Goal: Find specific page/section: Find specific page/section

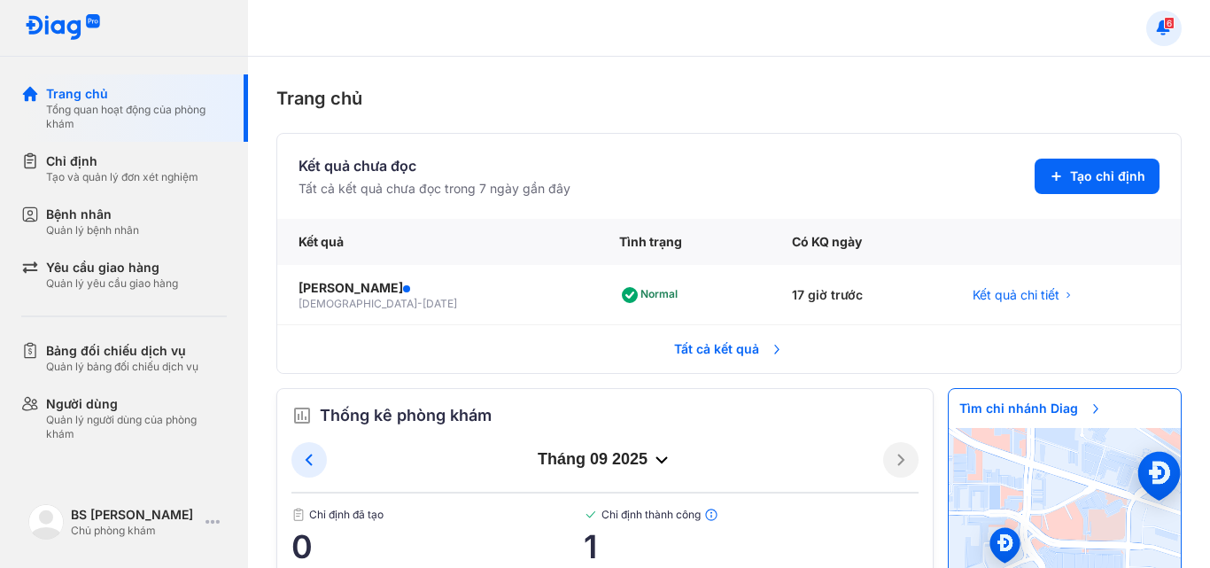
click at [1167, 20] on span "6" at bounding box center [1169, 23] width 11 height 12
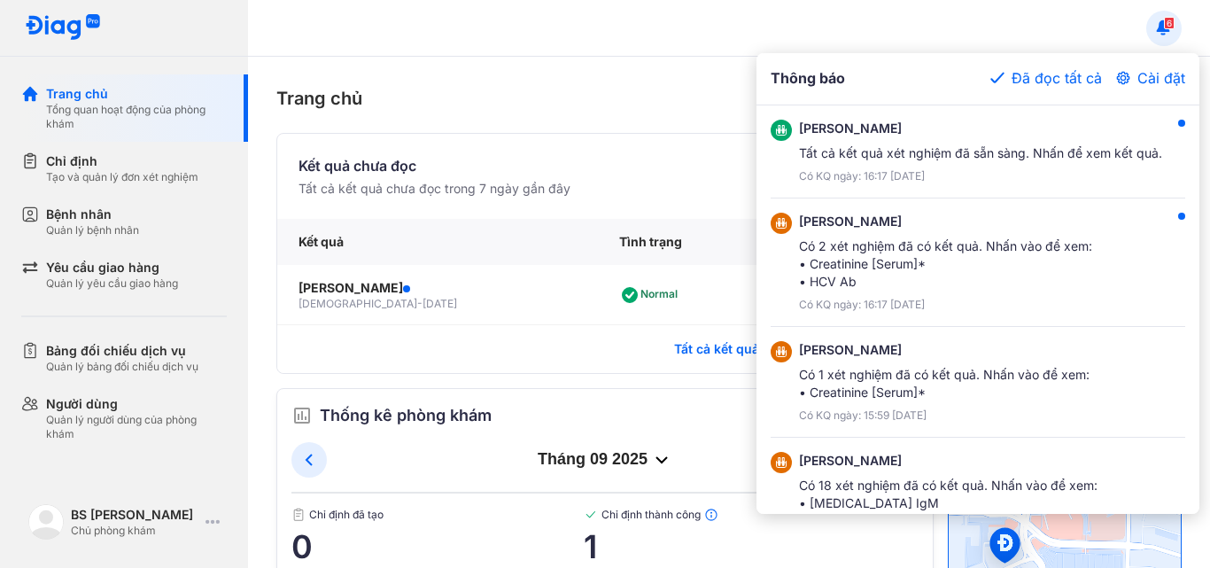
click at [1080, 31] on div at bounding box center [605, 284] width 1210 height 568
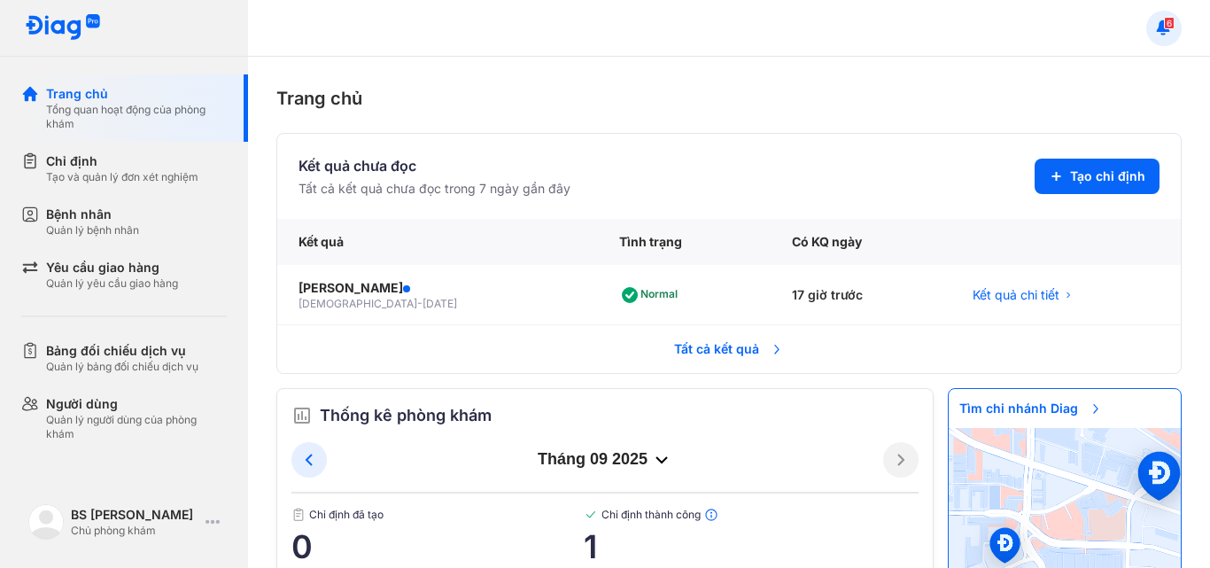
click at [717, 339] on span "Tất cả kết quả" at bounding box center [729, 349] width 131 height 39
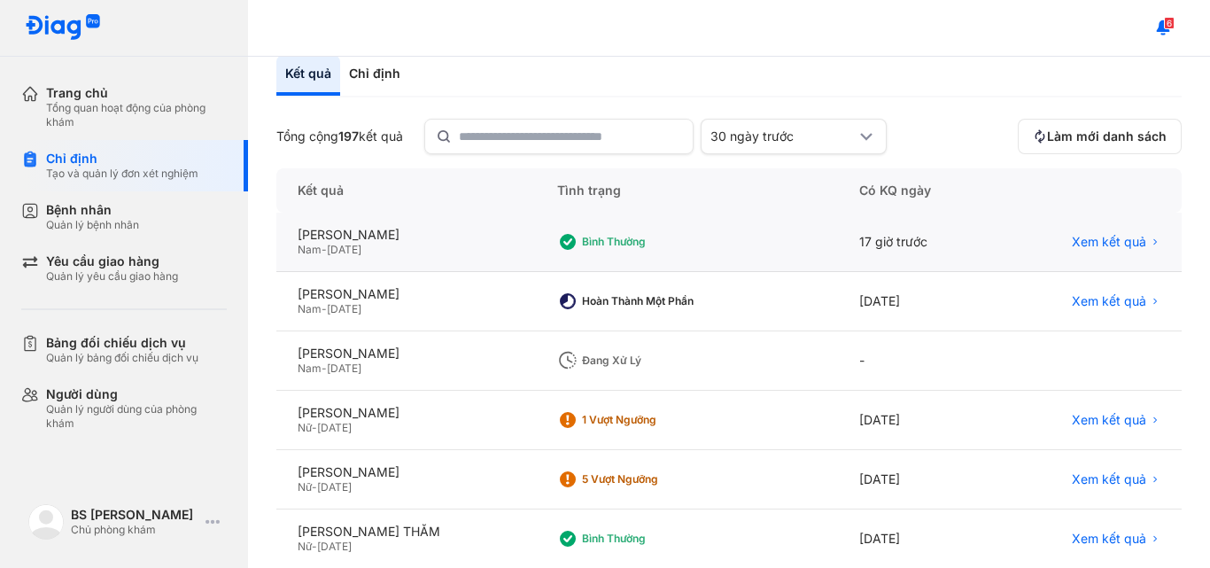
scroll to position [89, 0]
